Goal: Transaction & Acquisition: Obtain resource

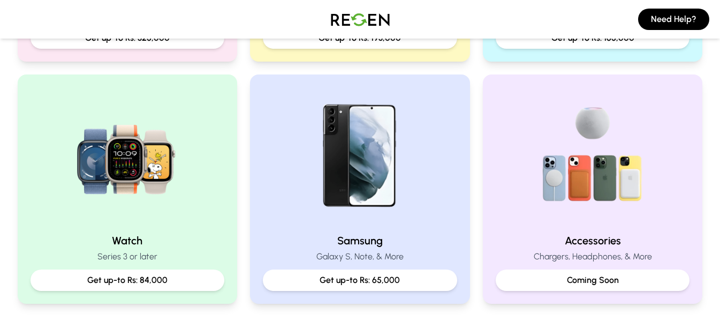
scroll to position [440, 0]
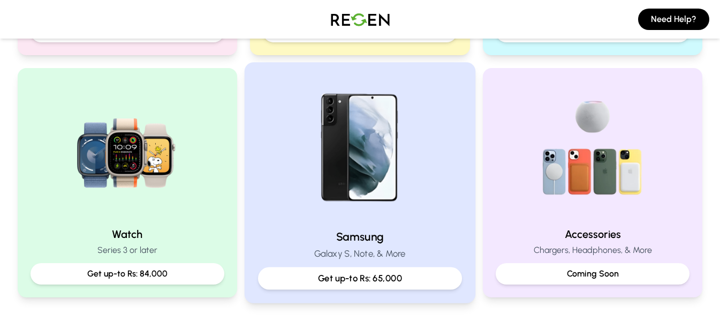
click at [421, 230] on h2 "Samsung" at bounding box center [360, 237] width 204 height 16
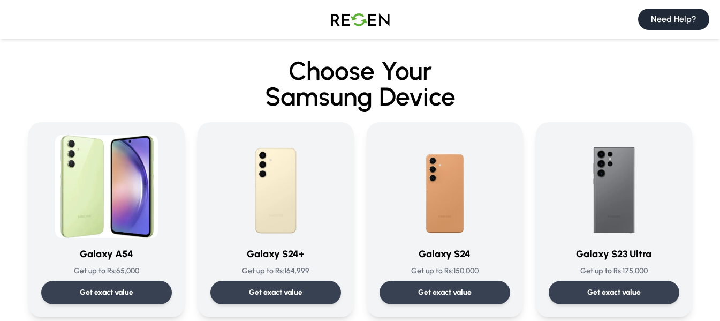
click at [683, 26] on button "Need Help?" at bounding box center [673, 19] width 71 height 21
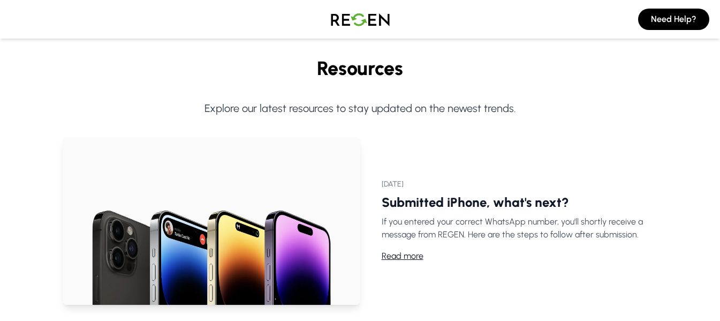
click at [359, 24] on img at bounding box center [360, 19] width 75 height 30
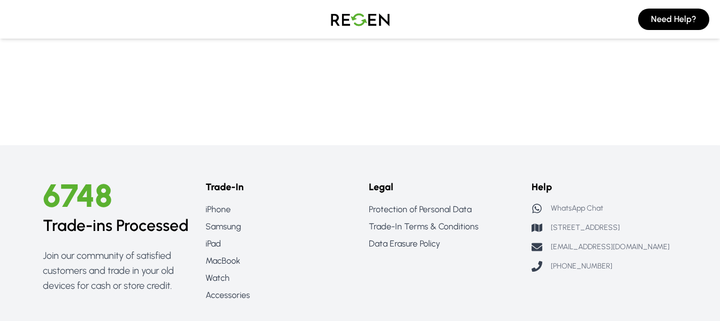
scroll to position [1071, 0]
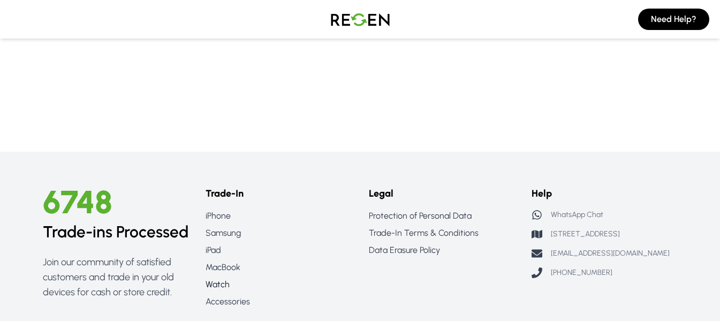
click at [216, 282] on link "Watch" at bounding box center [279, 284] width 146 height 13
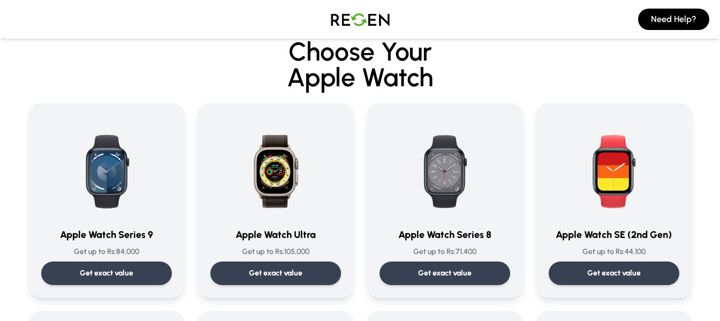
scroll to position [21, 0]
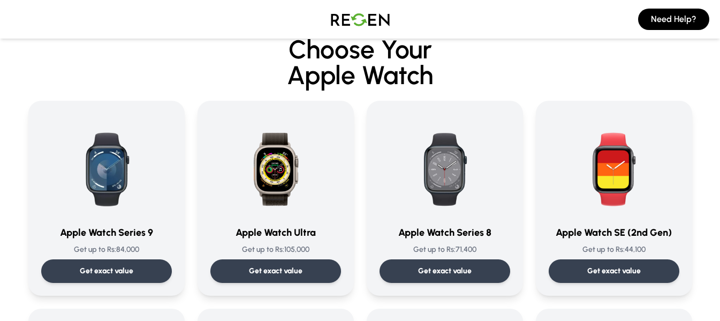
click at [216, 282] on div "Get exact value" at bounding box center [275, 271] width 131 height 24
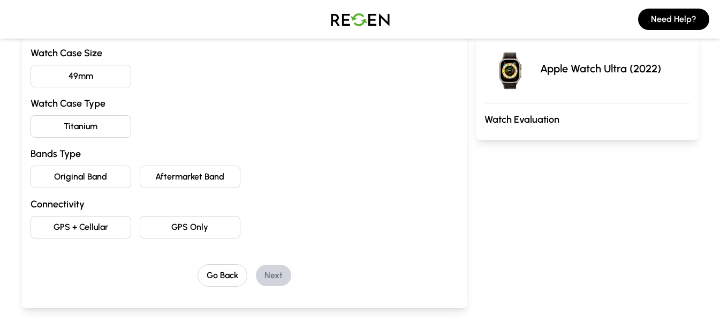
scroll to position [150, 0]
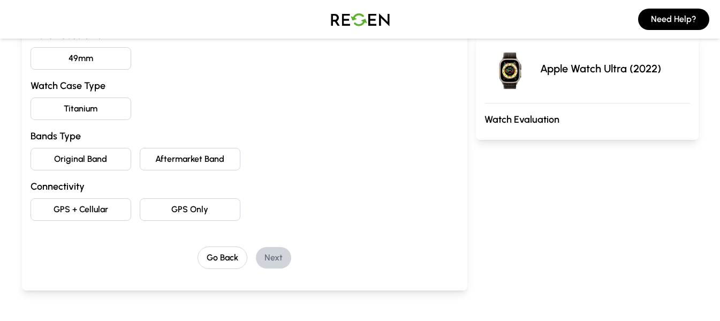
click at [345, 19] on img at bounding box center [360, 19] width 75 height 30
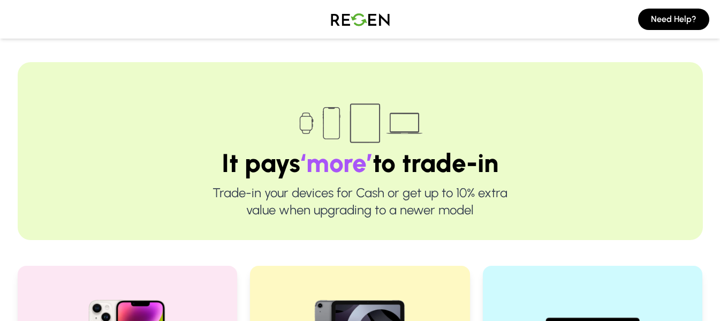
click at [359, 25] on img at bounding box center [360, 19] width 75 height 30
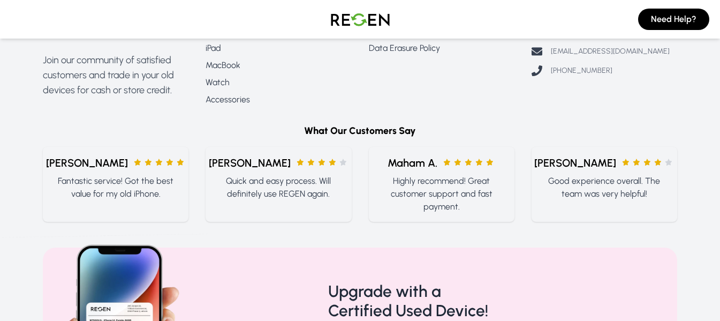
scroll to position [1146, 0]
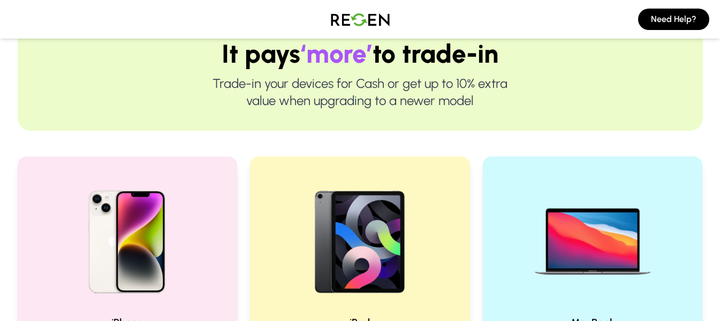
scroll to position [0, 0]
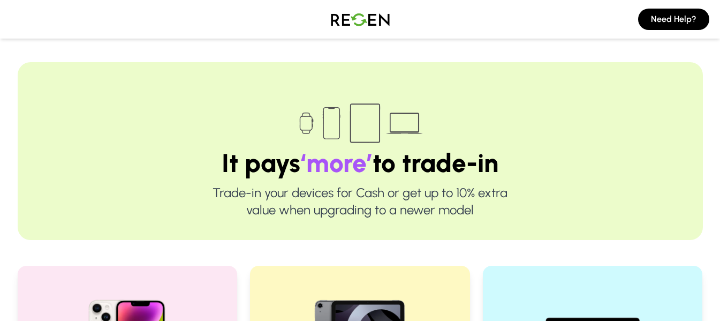
click at [362, 20] on img at bounding box center [360, 19] width 75 height 30
click at [363, 17] on img at bounding box center [360, 19] width 75 height 30
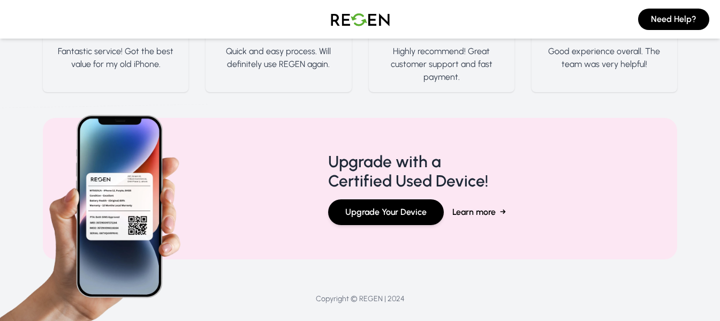
scroll to position [1421, 0]
